Goal: Navigation & Orientation: Find specific page/section

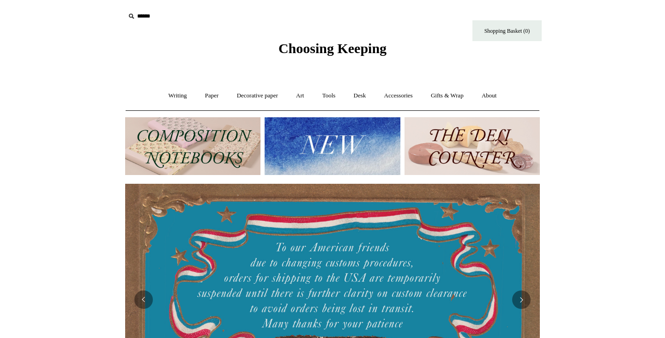
click at [210, 165] on img at bounding box center [192, 146] width 135 height 58
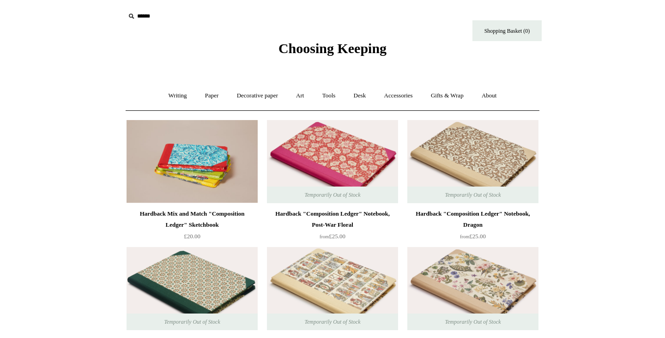
click at [325, 154] on img at bounding box center [332, 161] width 131 height 83
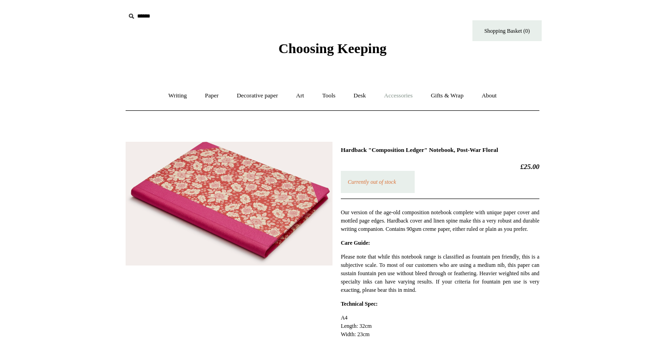
click at [416, 94] on link "Accessories +" at bounding box center [398, 96] width 45 height 24
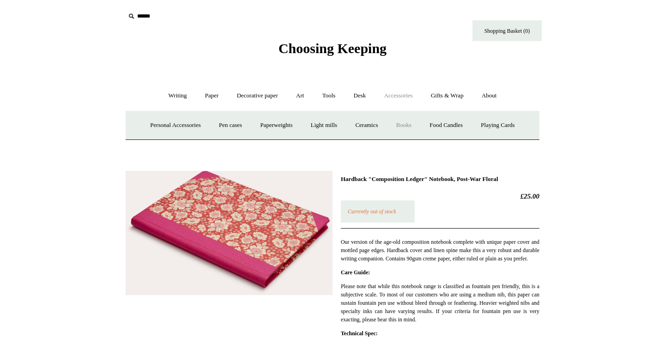
click at [414, 124] on link "Books" at bounding box center [404, 125] width 32 height 24
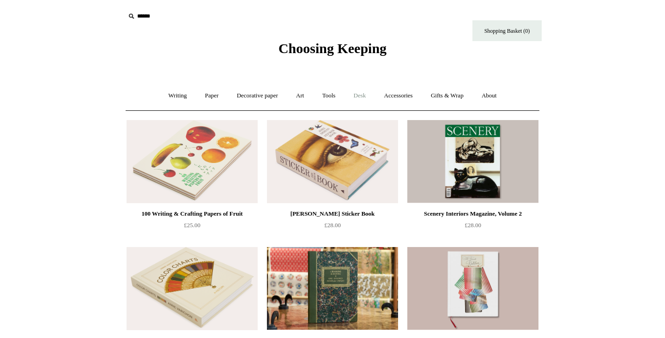
click at [364, 96] on link "Desk +" at bounding box center [359, 96] width 29 height 24
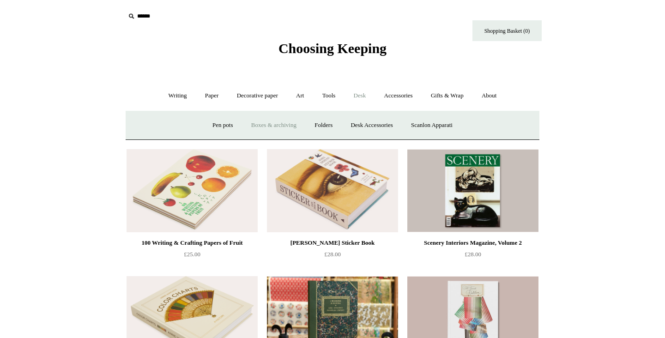
click at [286, 127] on link "Boxes & archiving" at bounding box center [274, 125] width 62 height 24
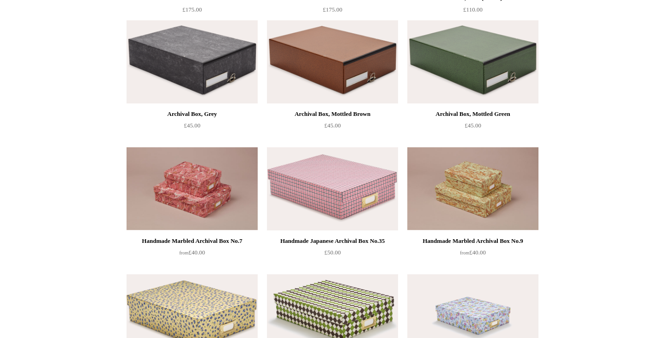
scroll to position [353, 0]
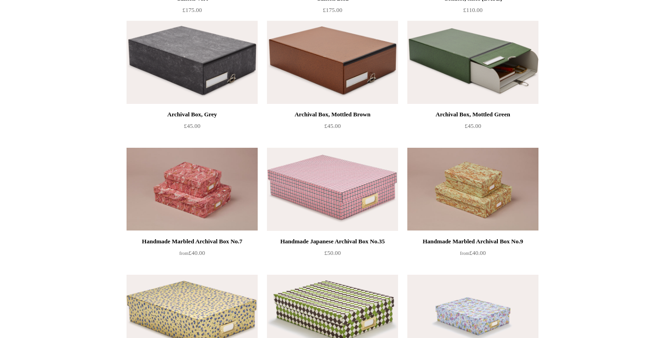
click at [501, 69] on img at bounding box center [472, 62] width 131 height 83
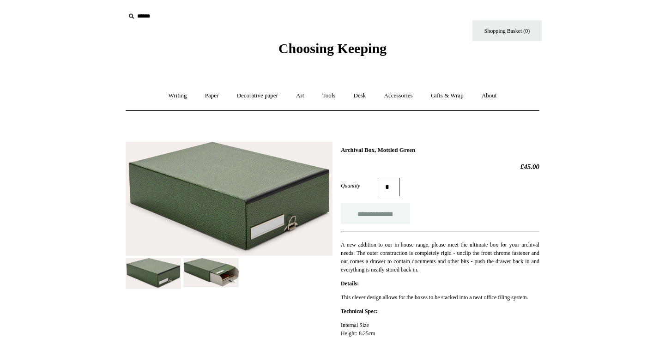
click at [392, 213] on input "**********" at bounding box center [375, 213] width 69 height 21
click at [179, 97] on link "Writing +" at bounding box center [177, 96] width 35 height 24
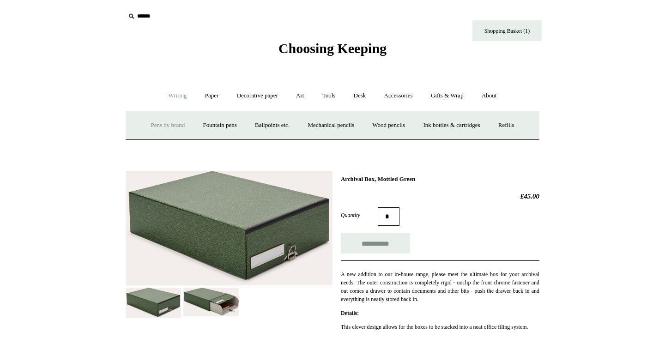
type input "**********"
click at [205, 95] on link "Paper +" at bounding box center [212, 96] width 30 height 24
click at [192, 125] on link "Notebooks +" at bounding box center [203, 125] width 42 height 24
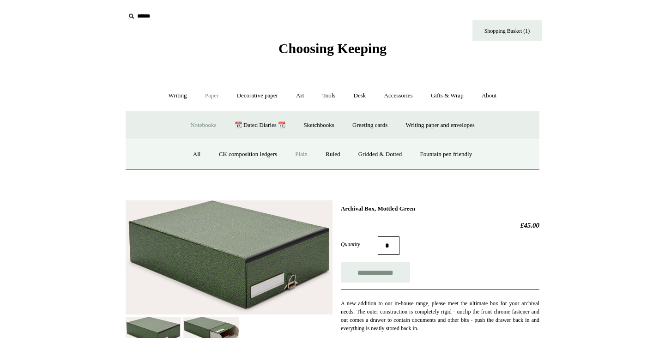
click at [297, 154] on link "Plain" at bounding box center [301, 154] width 29 height 24
